Goal: Navigation & Orientation: Find specific page/section

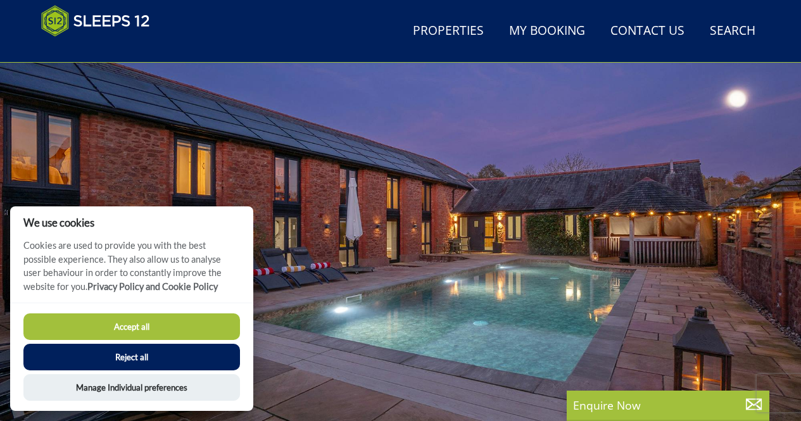
scroll to position [117, 0]
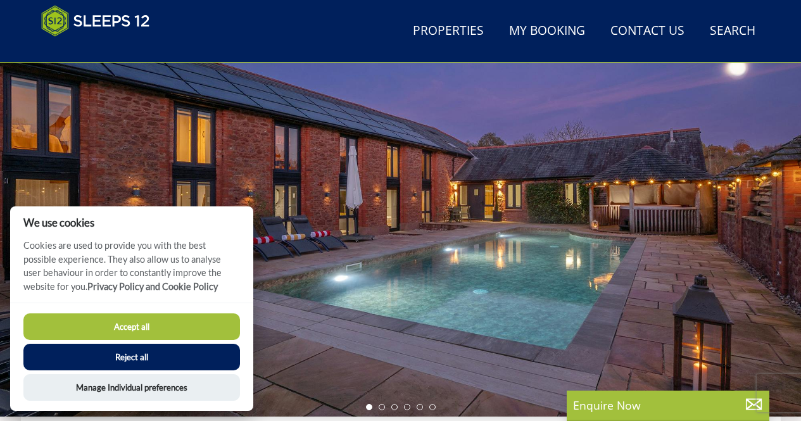
click at [160, 358] on button "Reject all" at bounding box center [131, 357] width 217 height 27
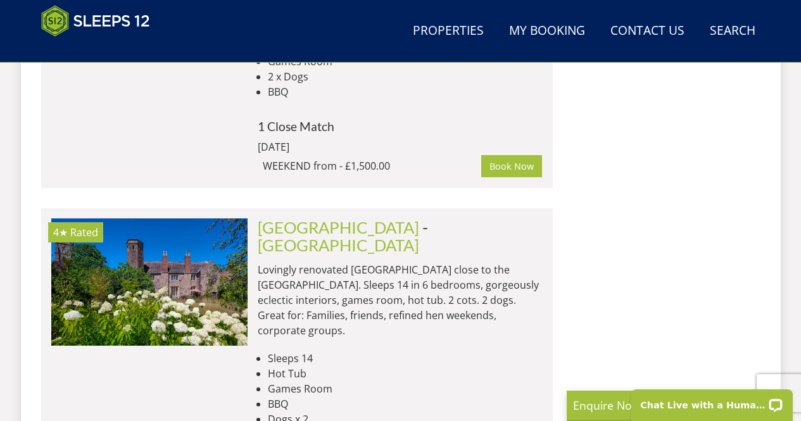
scroll to position [7347, 0]
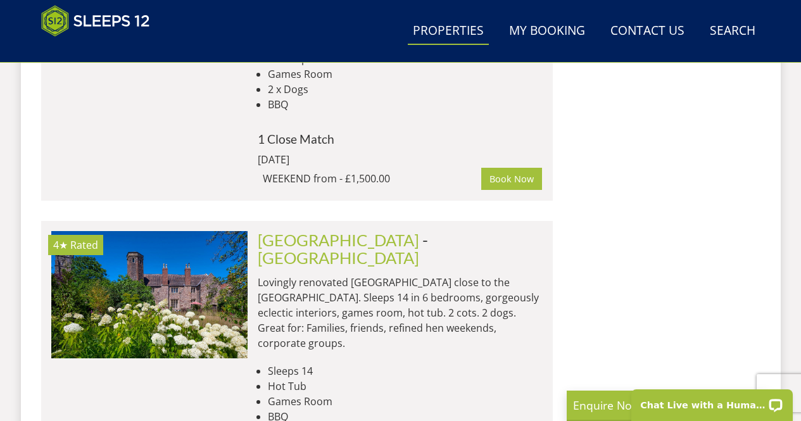
click at [437, 30] on link "Properties" at bounding box center [448, 31] width 81 height 28
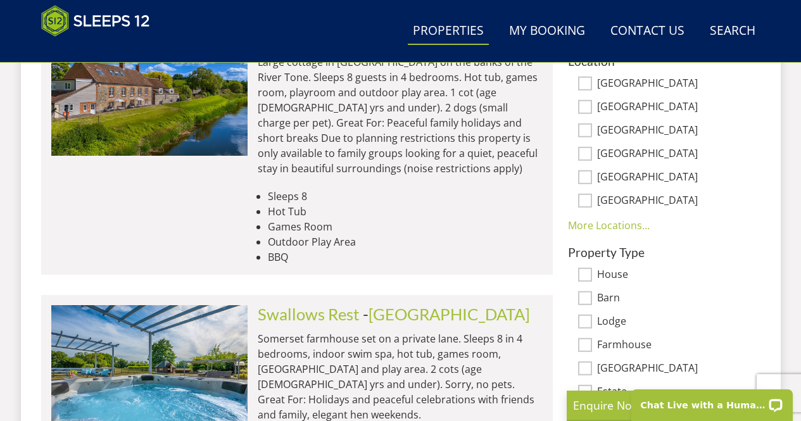
scroll to position [1000, 0]
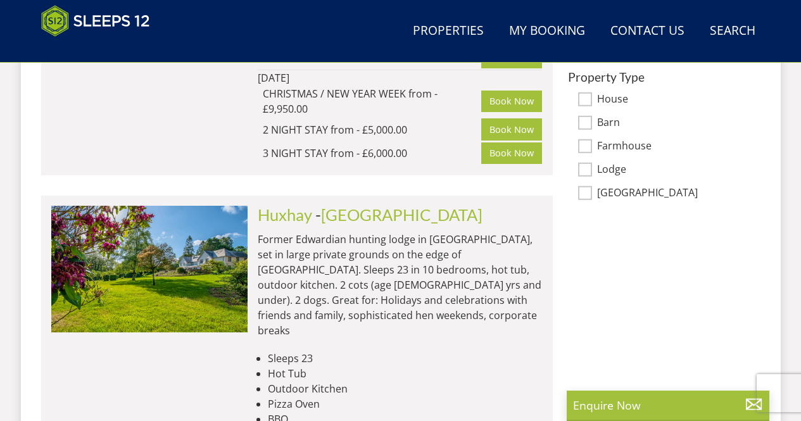
scroll to position [7347, 0]
